Goal: Browse casually: Explore the website without a specific task or goal

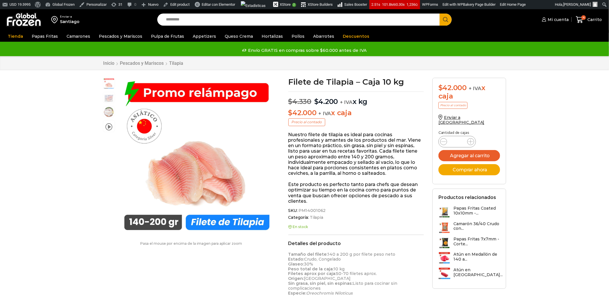
scroll to position [0, 0]
click at [31, 23] on img at bounding box center [24, 19] width 36 height 15
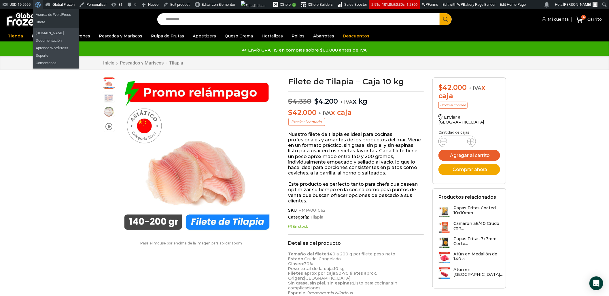
click at [39, 6] on span "Barra de herramientas" at bounding box center [37, 4] width 4 height 8
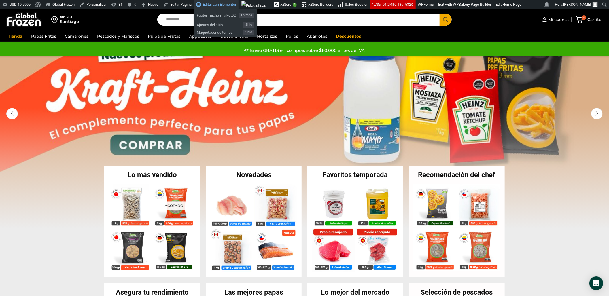
click at [223, 3] on span "Editar con Elementor" at bounding box center [219, 4] width 33 height 4
